Goal: Information Seeking & Learning: Understand process/instructions

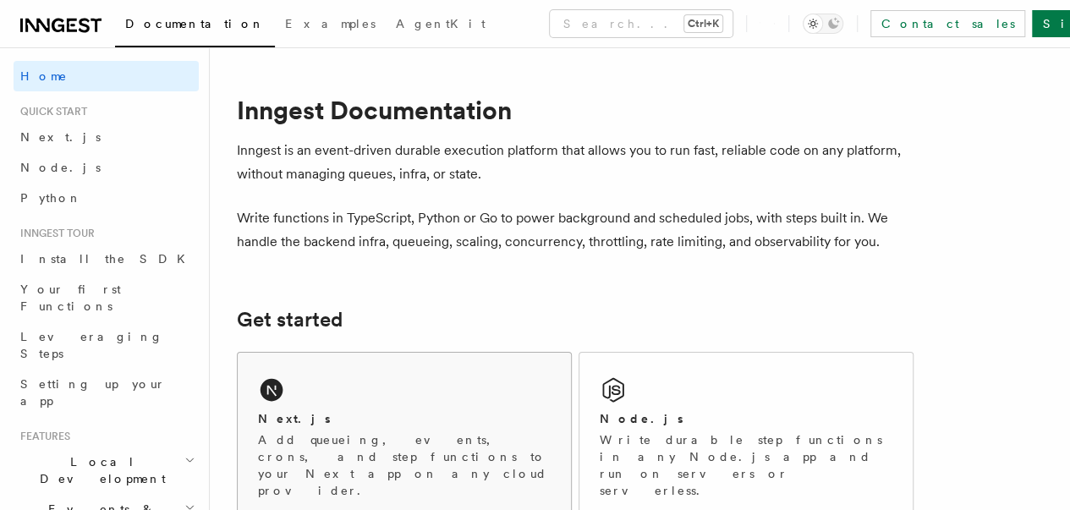
scroll to position [116, 0]
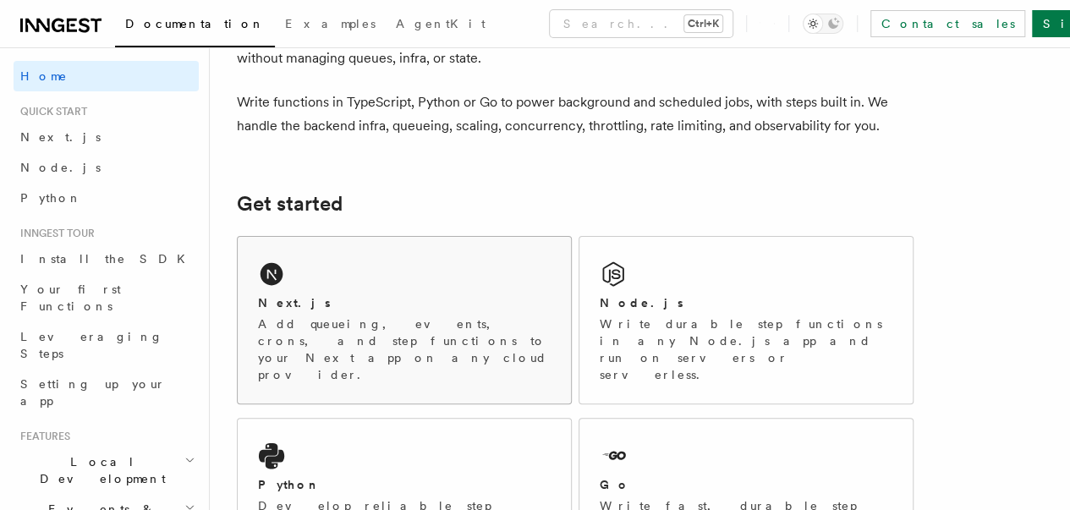
click at [362, 295] on div "Next.js Add queueing, events, crons, and step functions to your Next app on any…" at bounding box center [404, 320] width 333 height 167
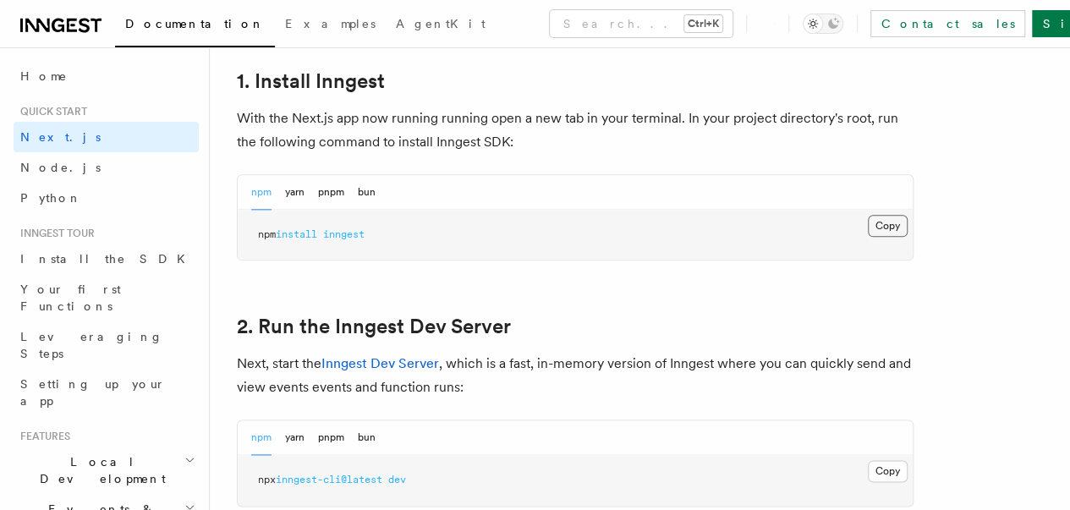
click at [868, 237] on button "Copy Copied" at bounding box center [888, 226] width 40 height 22
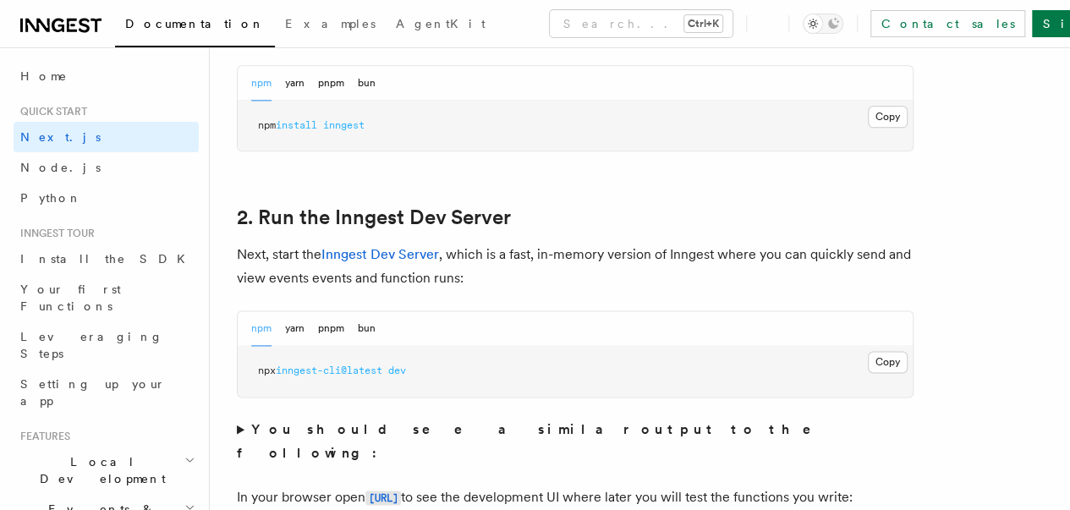
scroll to position [1108, 0]
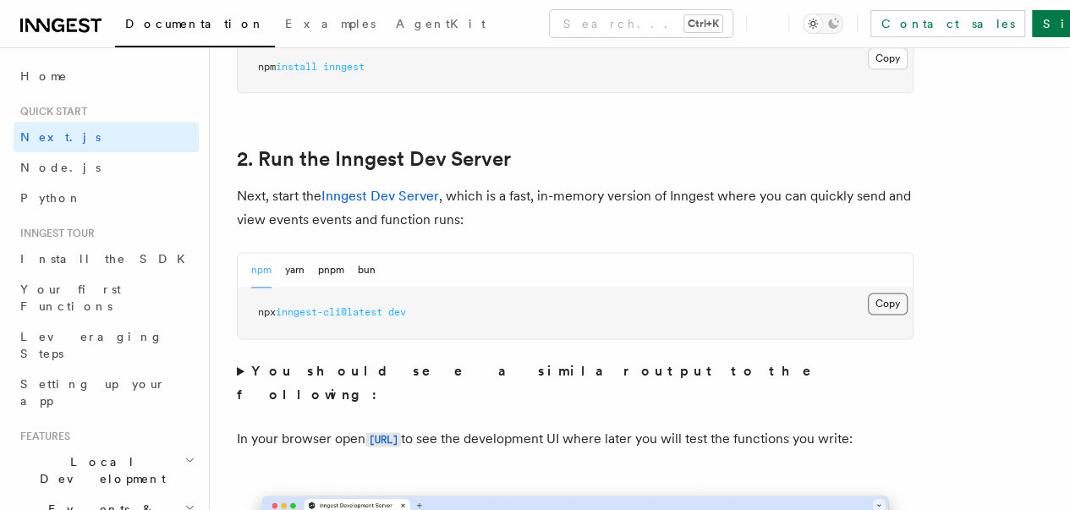
click at [868, 315] on button "Copy Copied" at bounding box center [888, 304] width 40 height 22
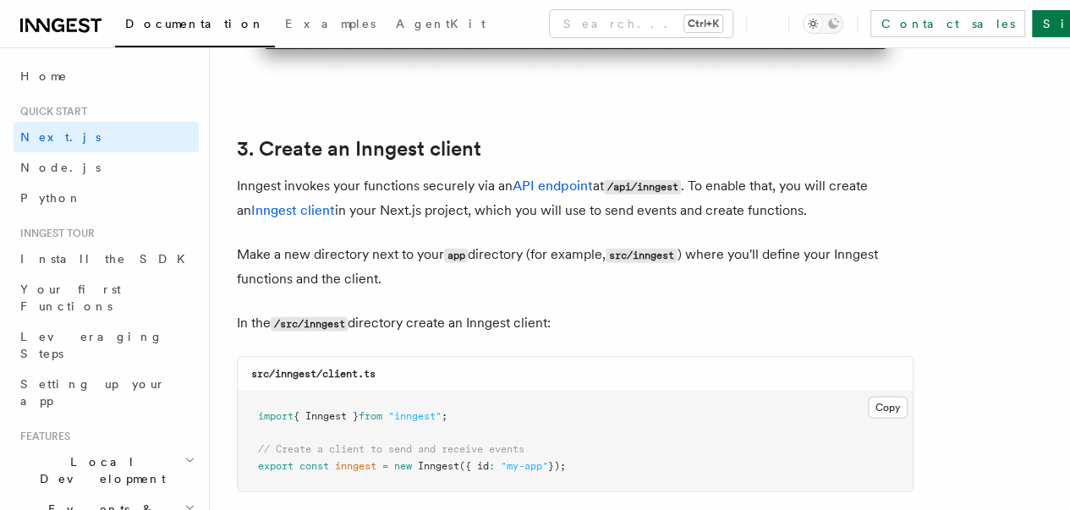
scroll to position [2095, 0]
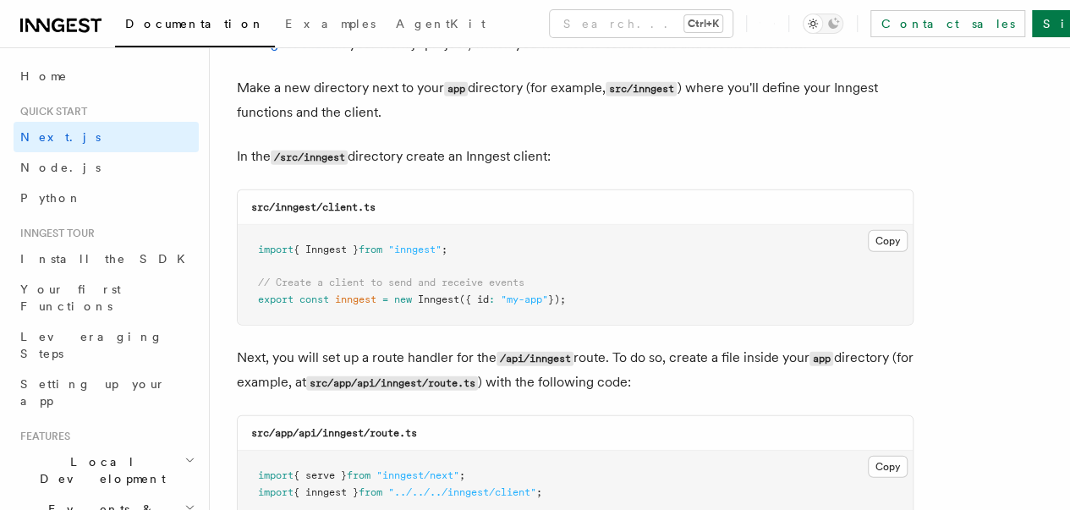
click at [337, 201] on code "src/inngest/client.ts" at bounding box center [313, 207] width 124 height 12
copy code "client"
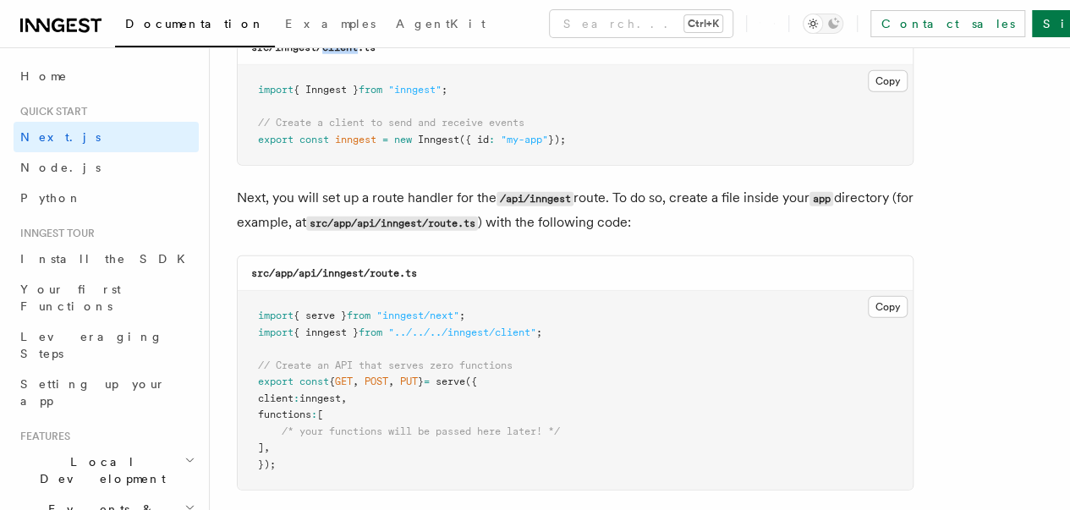
scroll to position [2257, 0]
click at [339, 266] on code "src/app/api/inngest/route.ts" at bounding box center [334, 272] width 166 height 12
copy code "inngest"
click at [392, 266] on code "src/app/api/inngest/route.ts" at bounding box center [334, 272] width 166 height 12
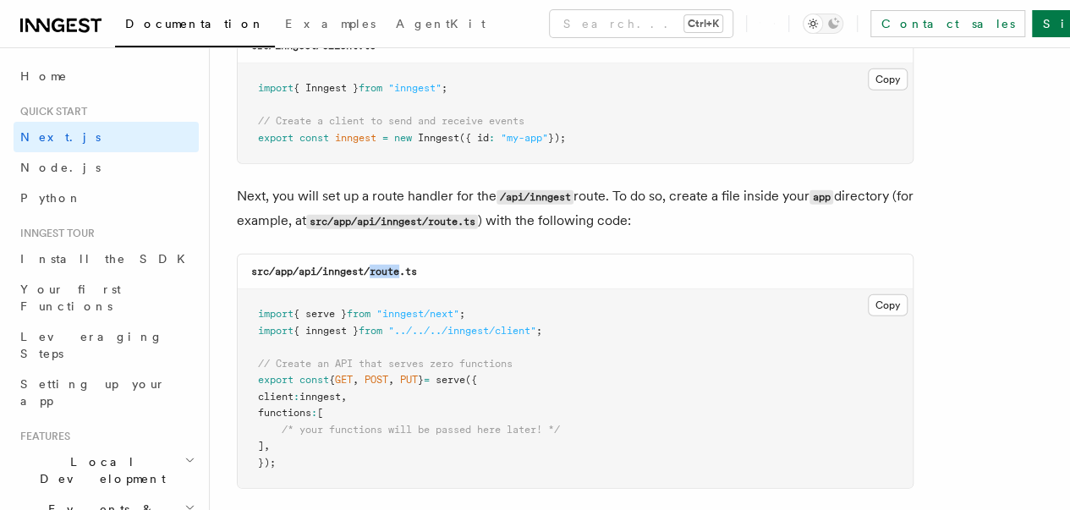
click at [392, 266] on code "src/app/api/inngest/route.ts" at bounding box center [334, 272] width 166 height 12
copy code "route"
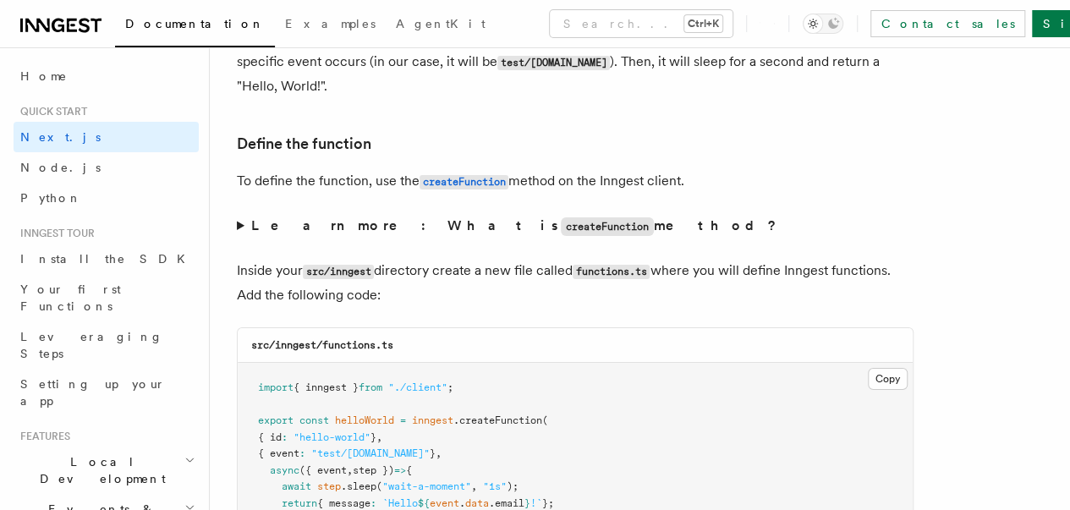
scroll to position [2812, 0]
click at [355, 338] on code "src/inngest/functions.ts" at bounding box center [322, 344] width 142 height 12
copy code "functions"
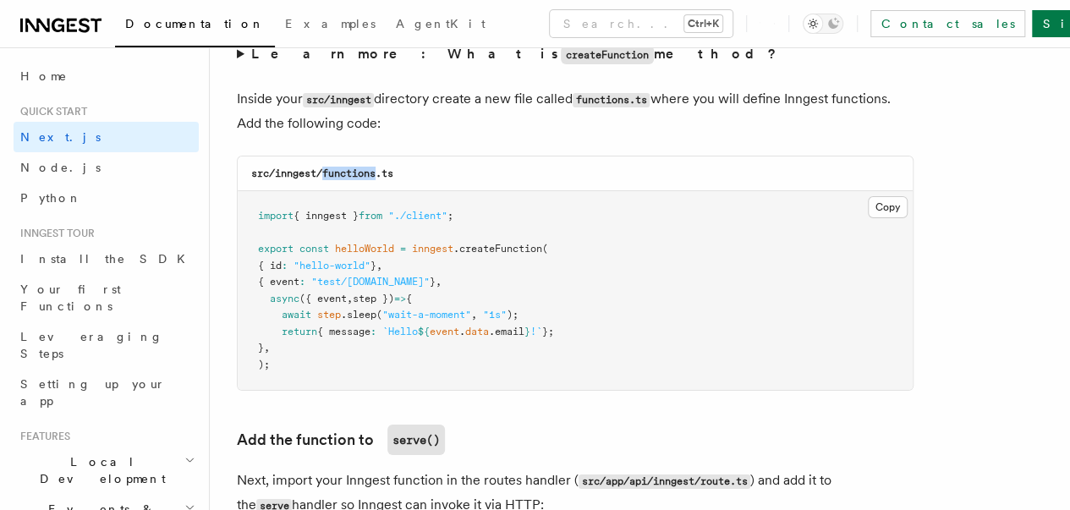
scroll to position [2982, 0]
click at [868, 197] on button "Copy Copied" at bounding box center [888, 208] width 40 height 22
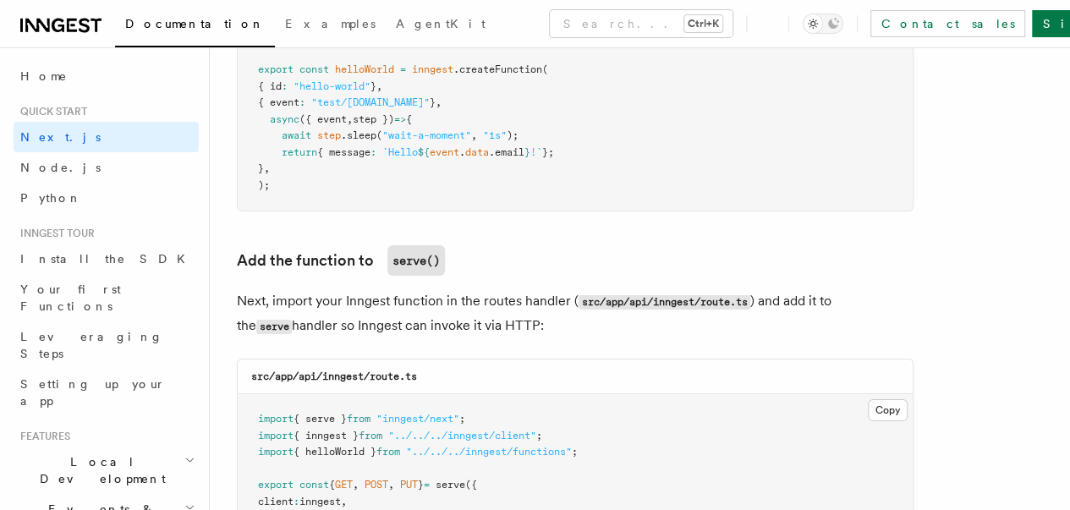
scroll to position [3231, 0]
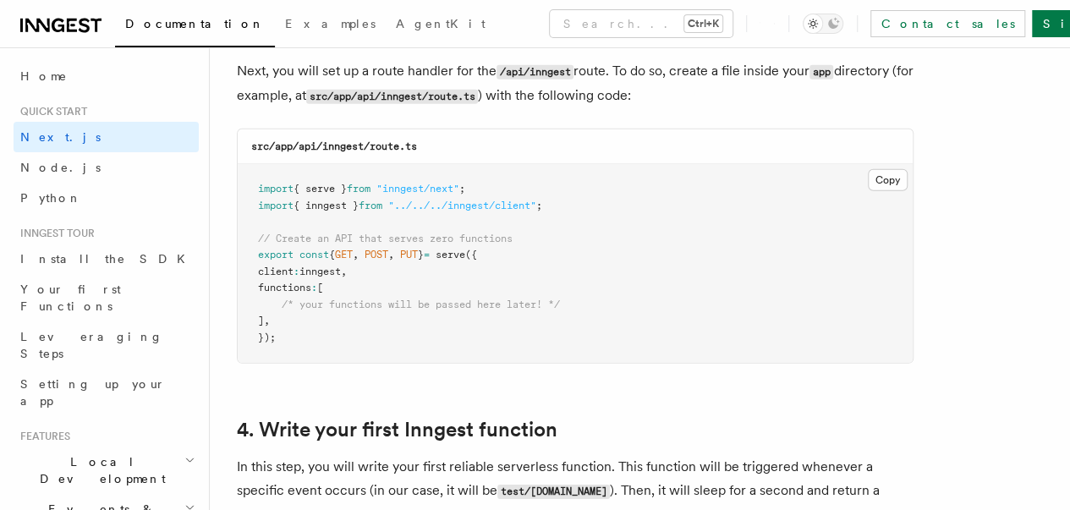
scroll to position [2414, 0]
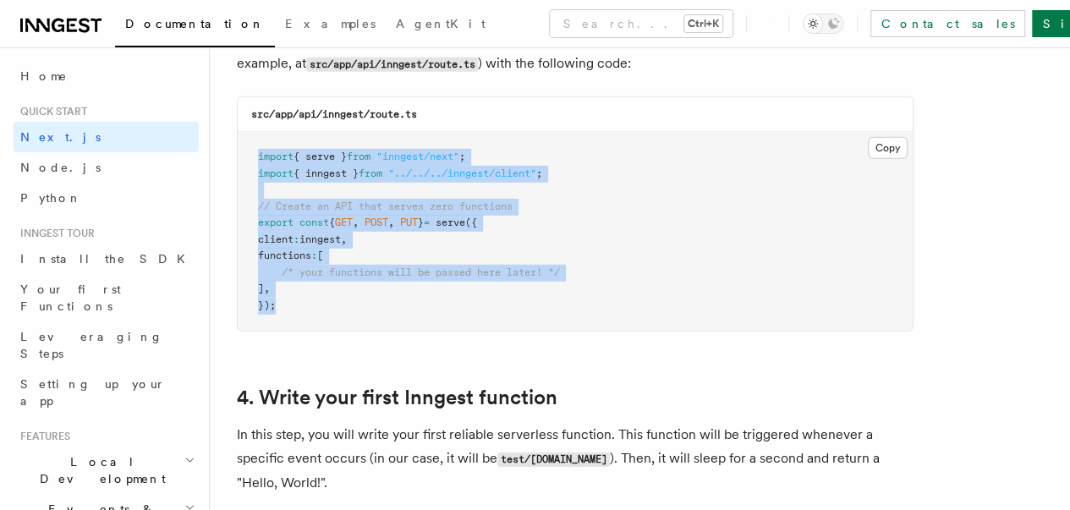
drag, startPoint x: 311, startPoint y: 283, endPoint x: 249, endPoint y: 140, distance: 156.8
click at [249, 140] on pre "import { serve } from "inngest/next" ; import { inngest } from "../../../innges…" at bounding box center [575, 231] width 675 height 199
copy code "import { serve } from "inngest/next" ; import { inngest } from "../../../innges…"
click at [619, 209] on pre "import { serve } from "inngest/next" ; import { inngest } from "../../../innges…" at bounding box center [575, 231] width 675 height 199
